Goal: Task Accomplishment & Management: Manage account settings

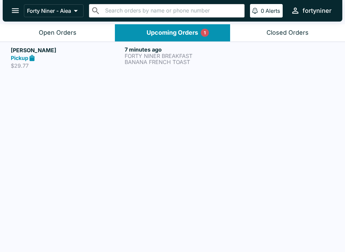
click at [92, 62] on div "[PERSON_NAME] Pickup $29.77" at bounding box center [66, 57] width 111 height 23
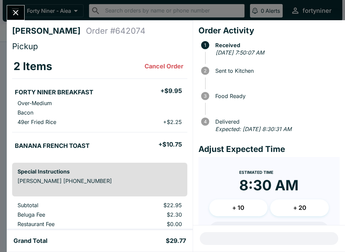
click at [16, 10] on icon "Close" at bounding box center [15, 12] width 9 height 9
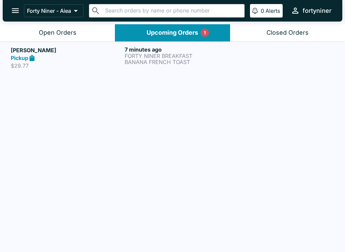
click at [62, 33] on div "Open Orders" at bounding box center [58, 33] width 38 height 8
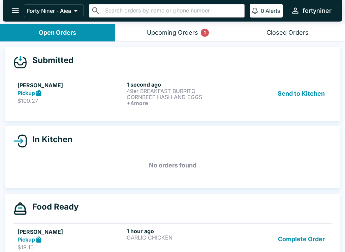
click at [236, 96] on div "Send to Kitchen" at bounding box center [281, 93] width 91 height 25
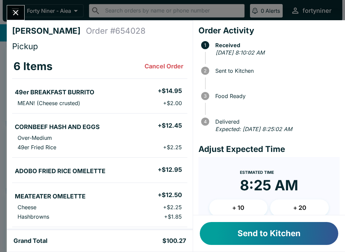
click at [266, 232] on button "Send to Kitchen" at bounding box center [269, 233] width 139 height 23
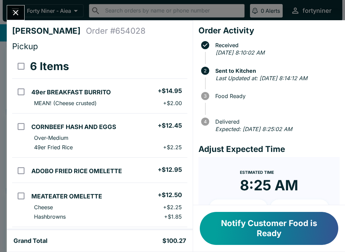
click at [12, 13] on icon "Close" at bounding box center [15, 12] width 9 height 9
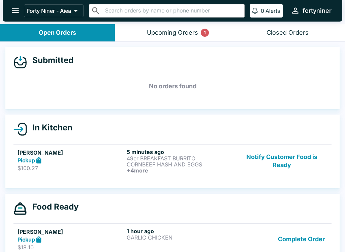
click at [163, 38] on button "Upcoming Orders 1" at bounding box center [172, 32] width 115 height 17
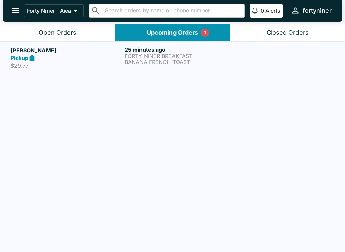
click at [83, 62] on div "[PERSON_NAME] Pickup $29.77" at bounding box center [66, 57] width 111 height 23
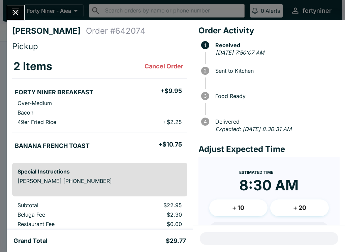
click at [13, 9] on icon "Close" at bounding box center [15, 12] width 9 height 9
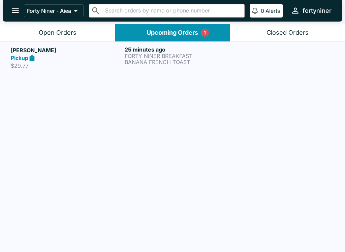
click at [72, 17] on button "Forty Niner - Aiea" at bounding box center [54, 10] width 60 height 13
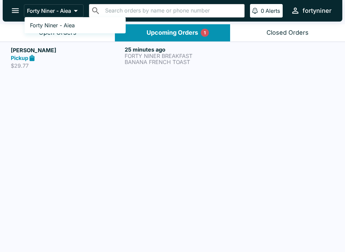
click at [63, 24] on span "Forty Niner - Aiea" at bounding box center [52, 25] width 45 height 7
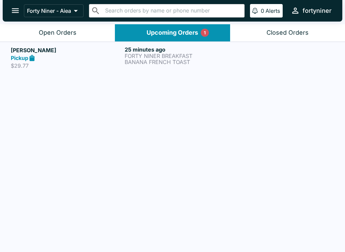
click at [68, 29] on div "Open Orders" at bounding box center [58, 33] width 38 height 8
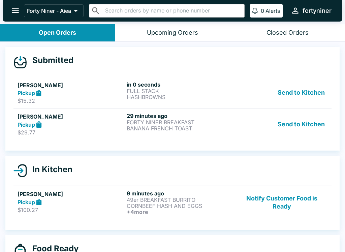
click at [299, 121] on button "Send to Kitchen" at bounding box center [301, 124] width 53 height 23
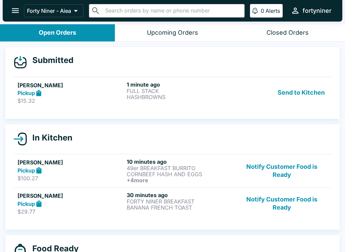
click at [213, 92] on p "FULL STACK" at bounding box center [180, 91] width 107 height 6
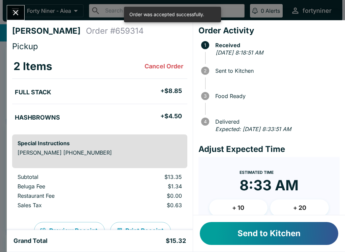
click at [238, 235] on button "Send to Kitchen" at bounding box center [269, 233] width 139 height 23
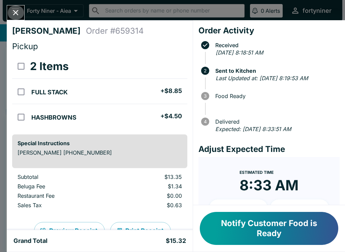
click at [15, 7] on button "Close" at bounding box center [15, 12] width 17 height 15
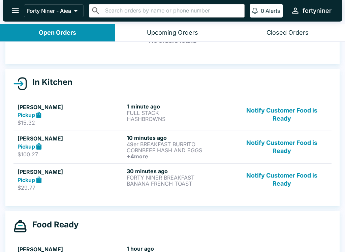
scroll to position [47, 0]
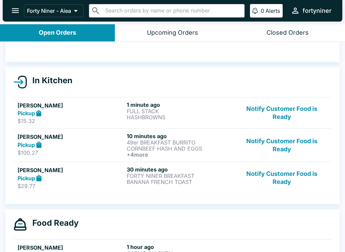
click at [95, 140] on h5 "[PERSON_NAME]" at bounding box center [71, 137] width 107 height 8
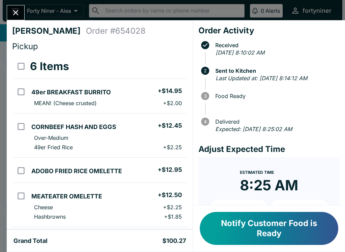
click at [11, 7] on button "Close" at bounding box center [15, 12] width 17 height 15
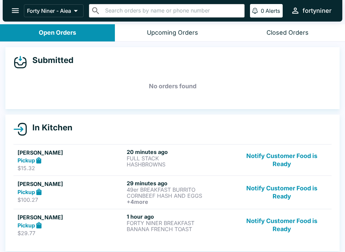
click at [279, 161] on button "Notify Customer Food is Ready" at bounding box center [281, 160] width 91 height 23
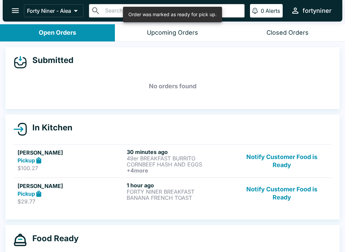
click at [271, 163] on button "Notify Customer Food is Ready" at bounding box center [281, 161] width 91 height 25
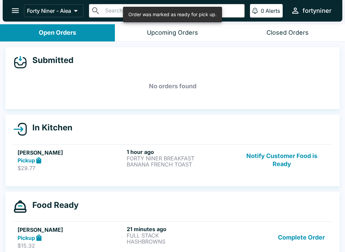
click at [279, 155] on button "Notify Customer Food is Ready" at bounding box center [281, 160] width 91 height 23
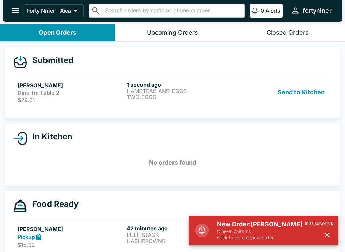
click at [86, 103] on p "$29.31" at bounding box center [71, 100] width 107 height 7
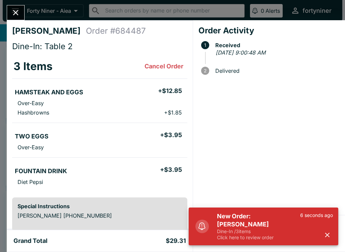
click at [332, 233] on button "button" at bounding box center [327, 235] width 11 height 11
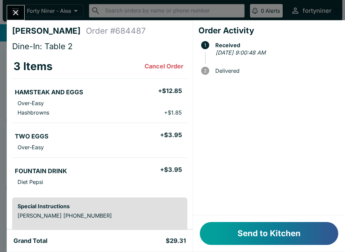
click at [304, 237] on button "Send to Kitchen" at bounding box center [269, 233] width 139 height 23
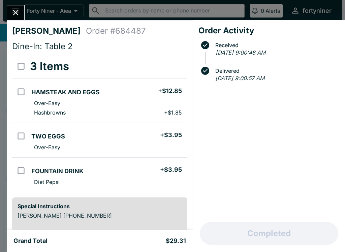
click at [13, 16] on icon "Close" at bounding box center [15, 12] width 9 height 9
